Goal: Check status

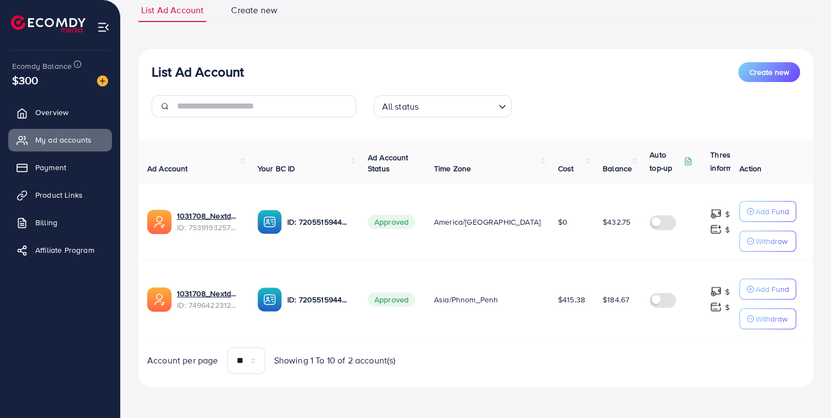
scroll to position [85, 0]
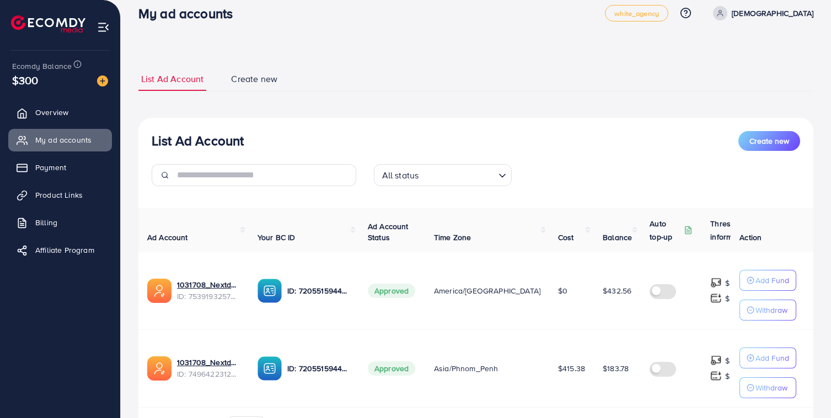
scroll to position [45, 0]
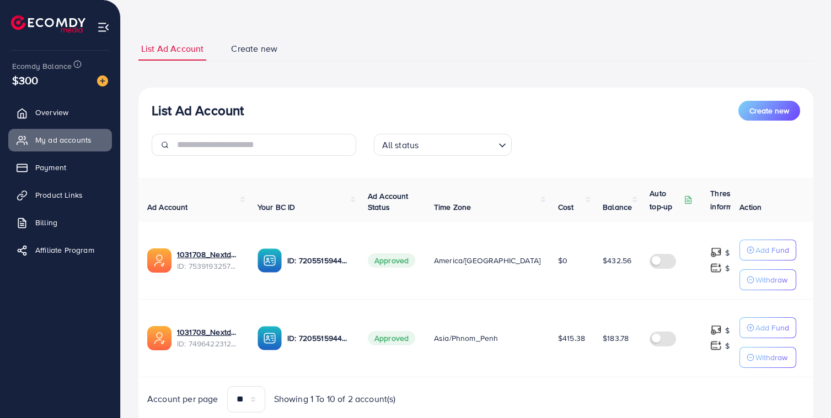
click at [603, 261] on span "$432.56" at bounding box center [617, 260] width 29 height 11
